Goal: Task Accomplishment & Management: Complete application form

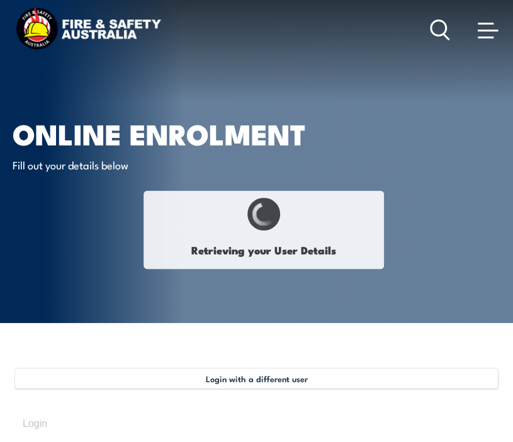
select select "Mr"
type input "[PERSON_NAME]"
type input "[DATE]"
type input "LJV9EF4KGR"
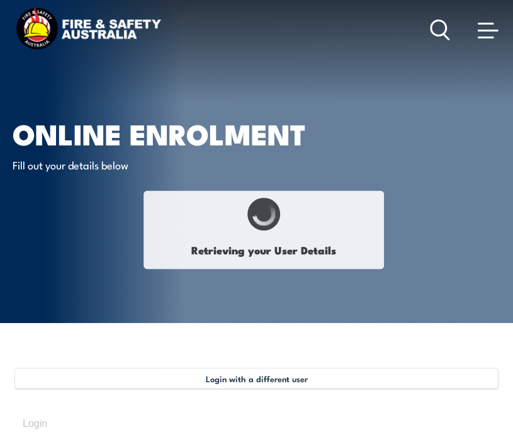
select select "M"
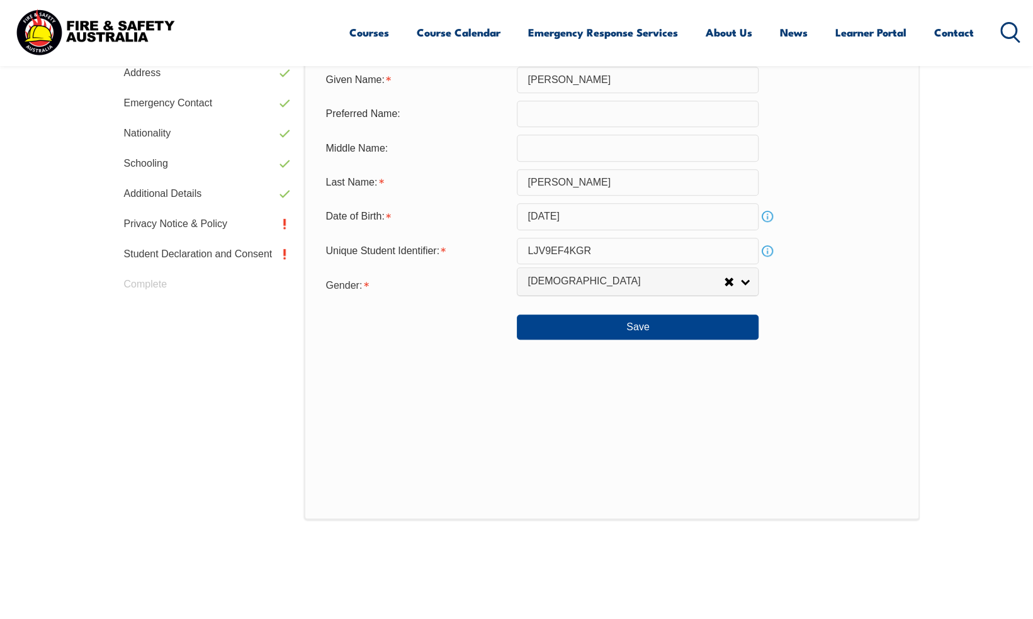
scroll to position [473, 0]
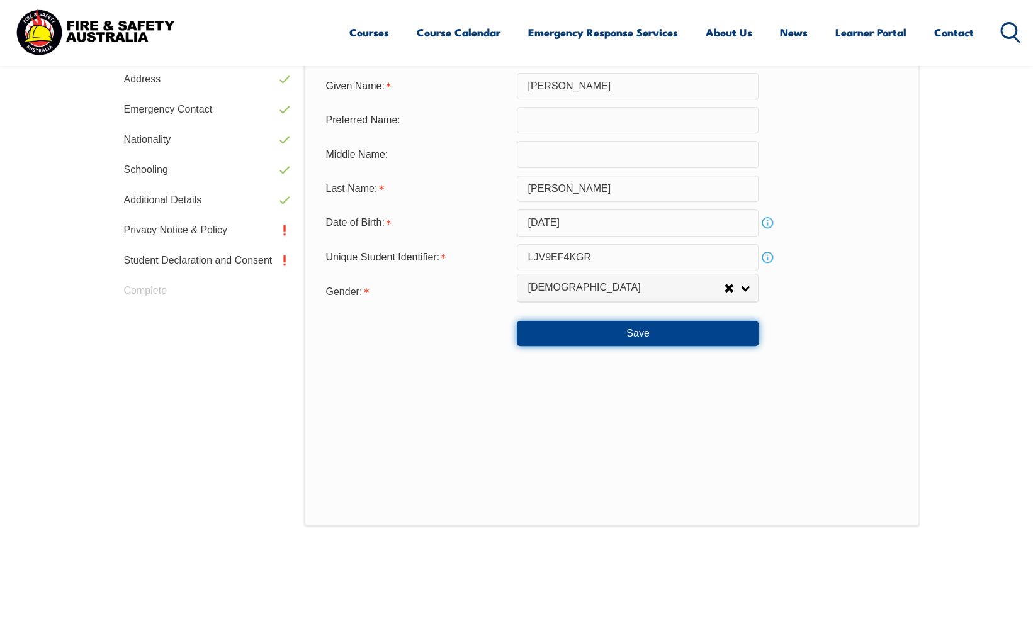
click at [512, 334] on button "Save" at bounding box center [638, 333] width 242 height 25
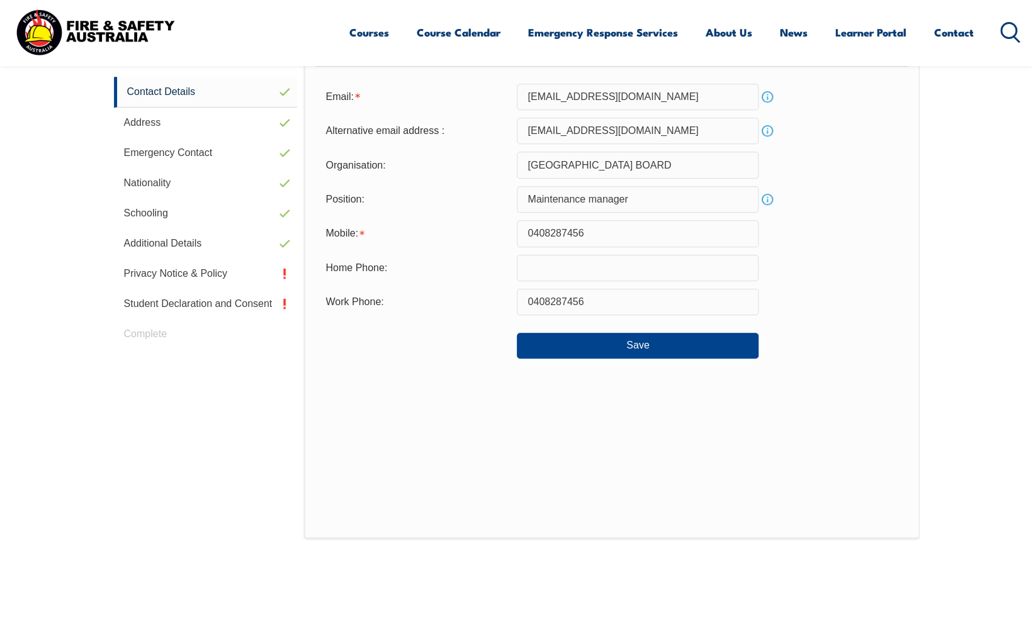
scroll to position [343, 0]
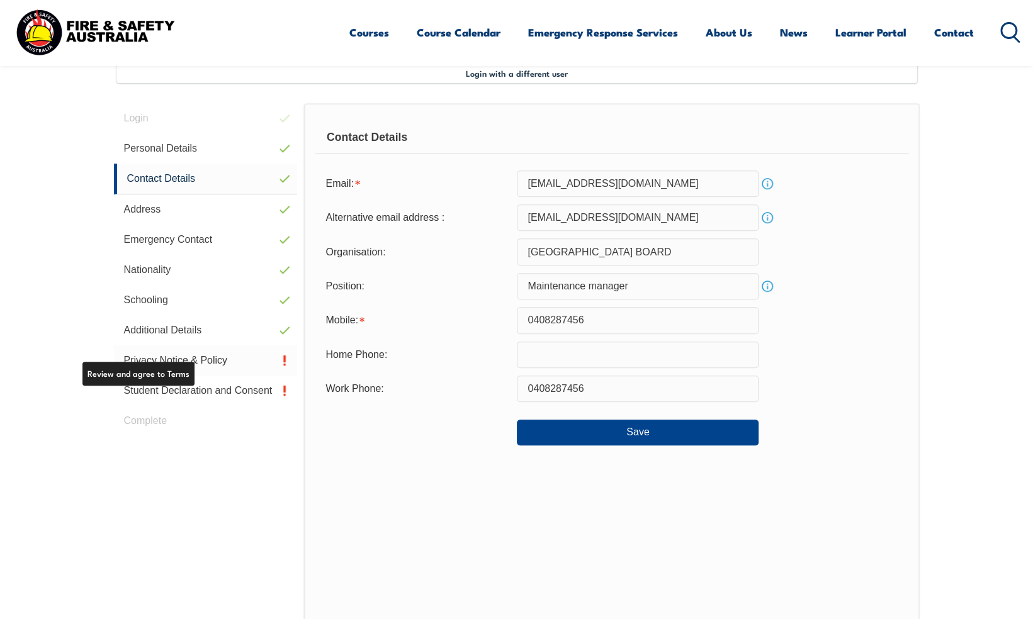
click at [178, 359] on link "Privacy Notice & Policy" at bounding box center [206, 361] width 184 height 30
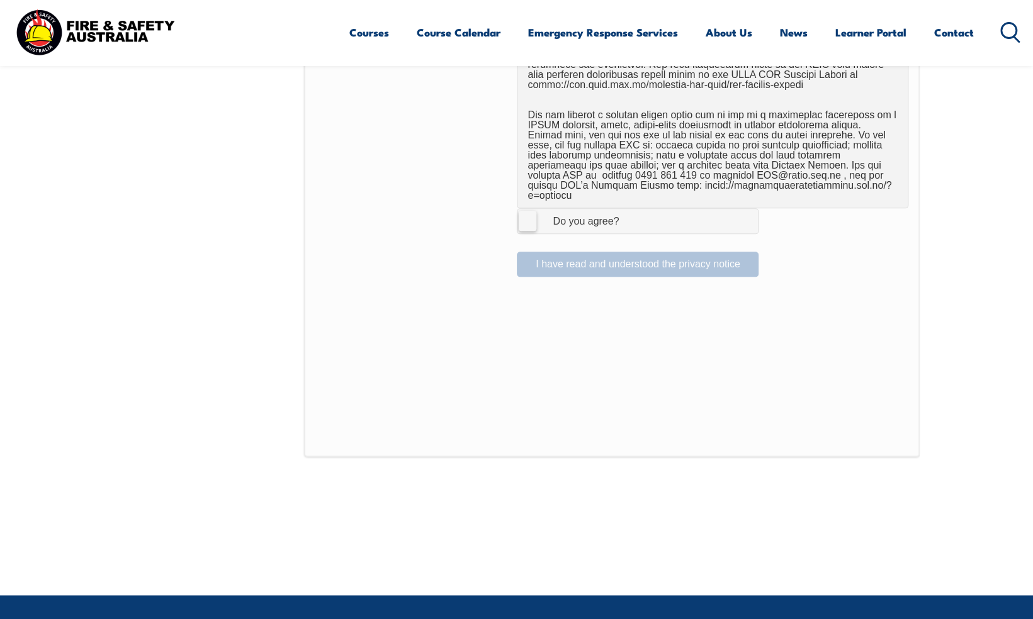
scroll to position [847, 0]
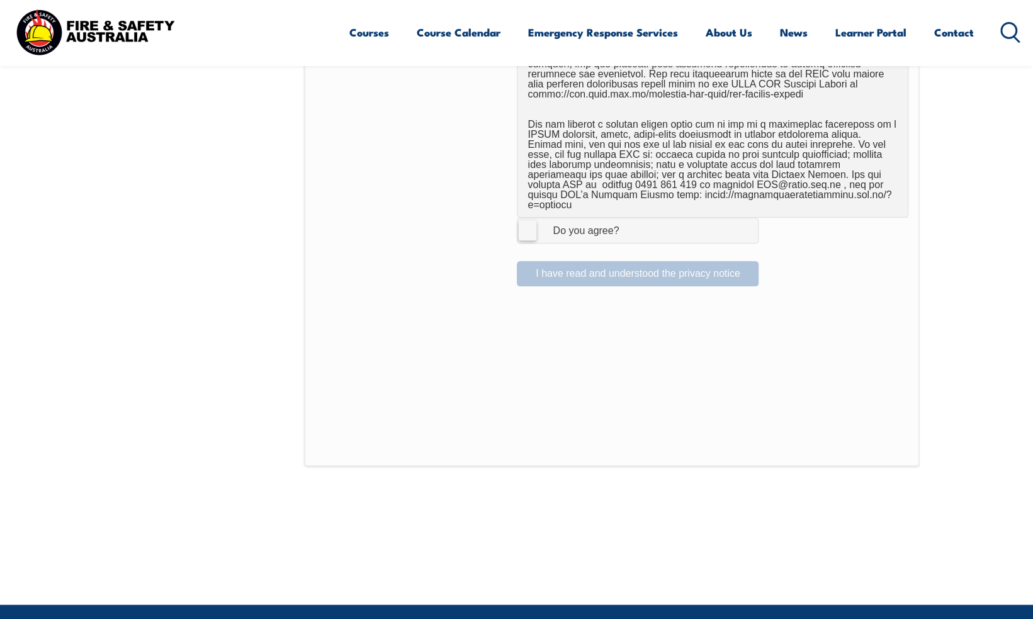
click at [512, 218] on label "I Agree Do you agree?" at bounding box center [638, 230] width 242 height 25
click at [512, 218] on input "I Agree Do you agree?" at bounding box center [639, 230] width 21 height 24
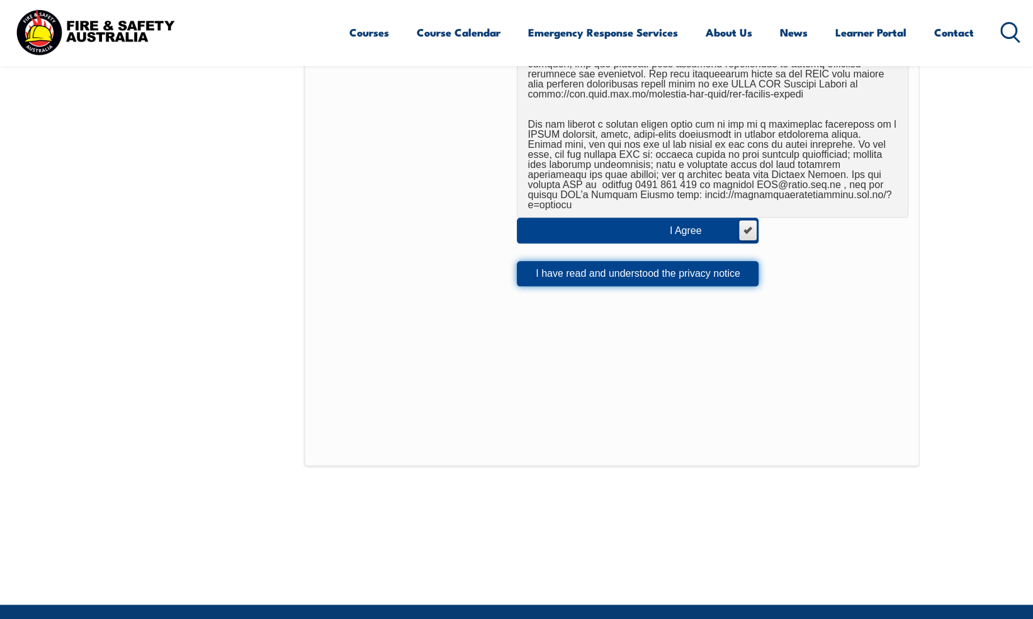
click at [512, 261] on button "I have read and understood the privacy notice" at bounding box center [638, 273] width 242 height 25
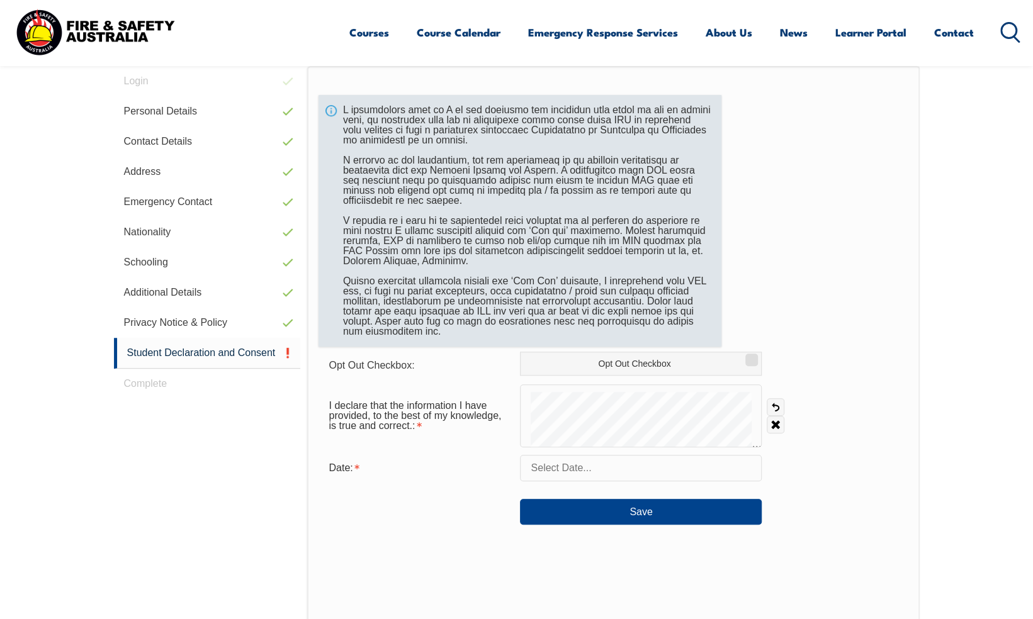
scroll to position [343, 0]
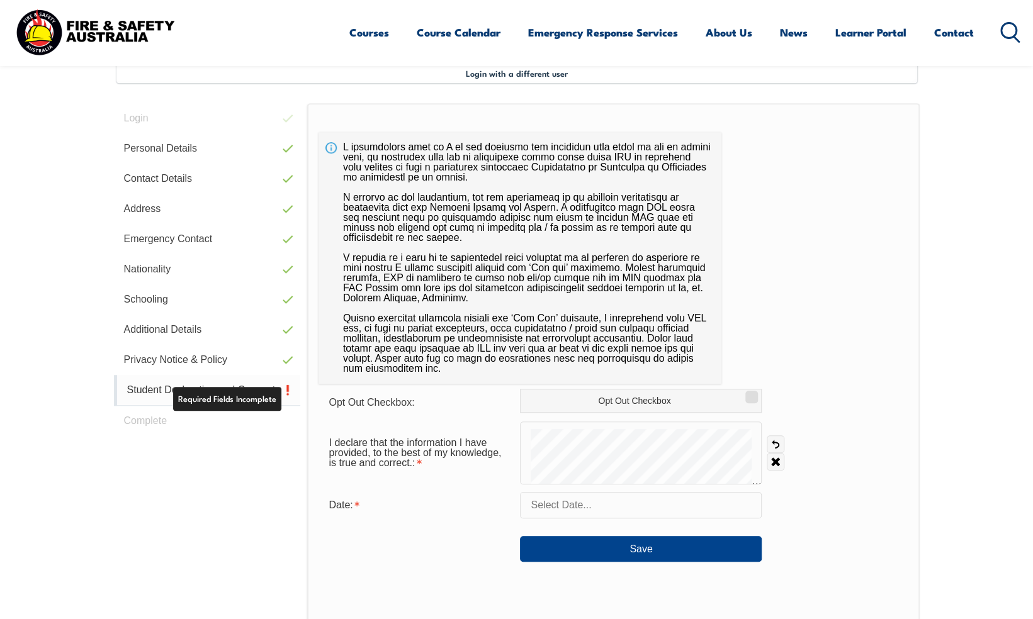
click at [143, 390] on link "Student Declaration and Consent" at bounding box center [207, 390] width 187 height 31
click at [512, 441] on input "text" at bounding box center [641, 505] width 242 height 26
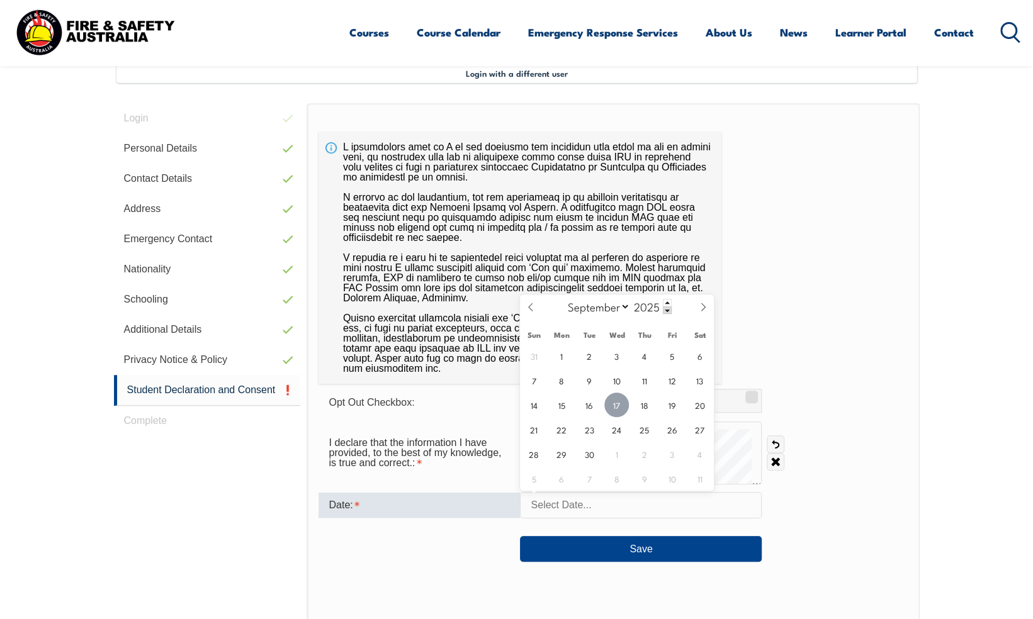
click at [512, 403] on span "17" at bounding box center [616, 405] width 25 height 25
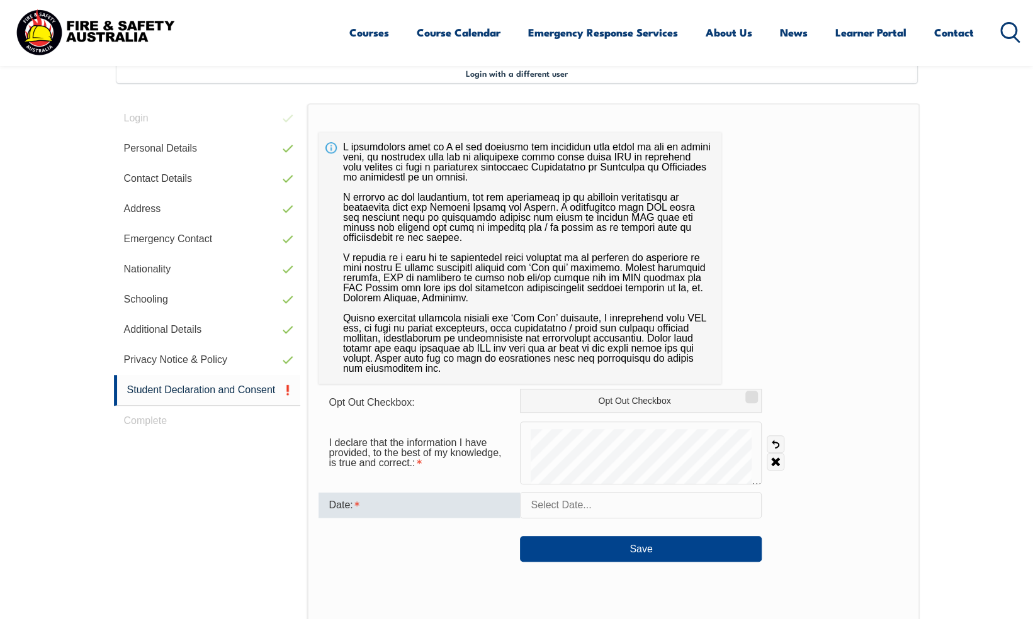
type input "[DATE]"
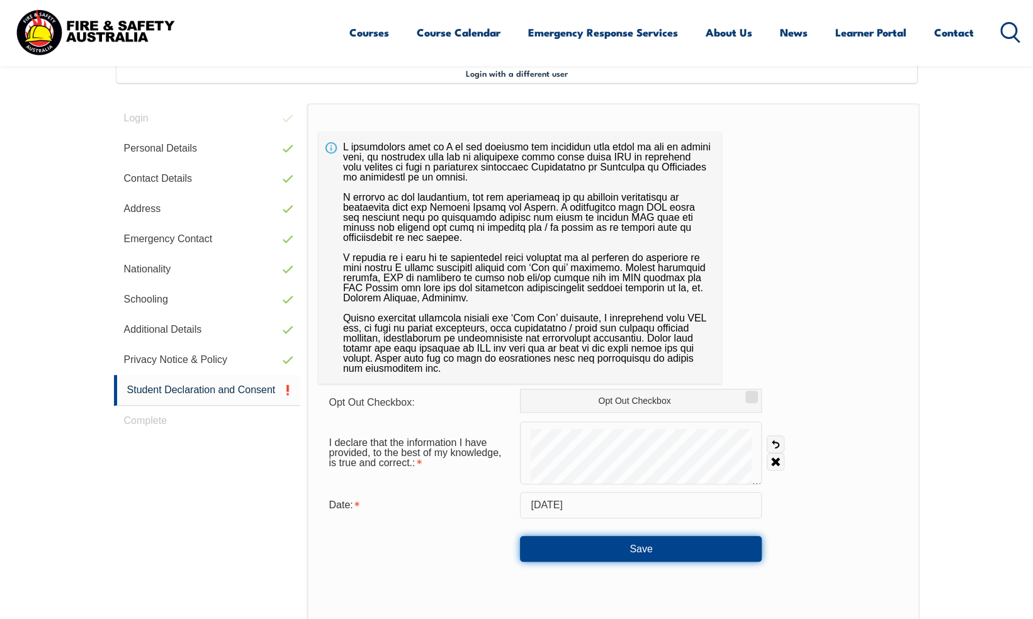
click at [512, 441] on button "Save" at bounding box center [641, 548] width 242 height 25
